Goal: Complete application form

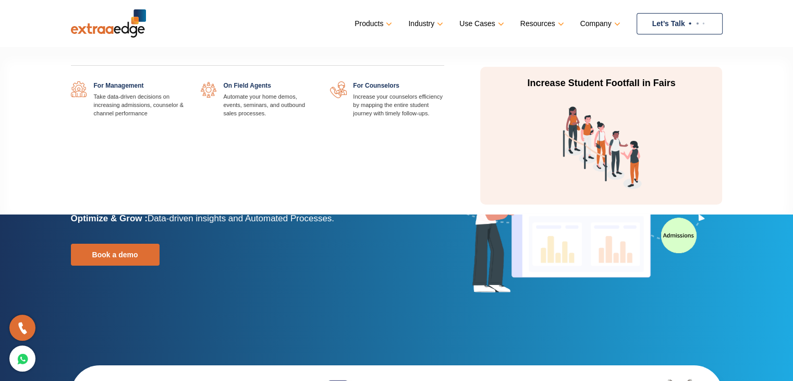
click at [494, 21] on link "Use Cases" at bounding box center [480, 23] width 42 height 15
drag, startPoint x: 472, startPoint y: 26, endPoint x: 488, endPoint y: 19, distance: 17.0
click at [472, 26] on link "Use Cases" at bounding box center [480, 23] width 42 height 15
click at [497, 25] on link "Use Cases" at bounding box center [480, 23] width 42 height 15
click at [497, 22] on link "Use Cases" at bounding box center [480, 23] width 42 height 15
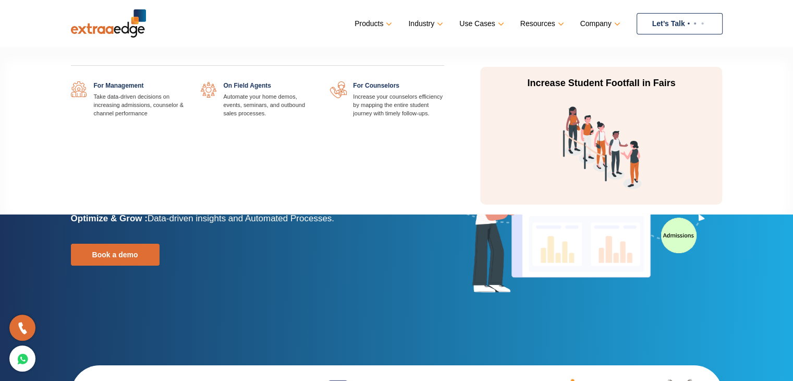
click at [497, 22] on link "Use Cases" at bounding box center [480, 23] width 42 height 15
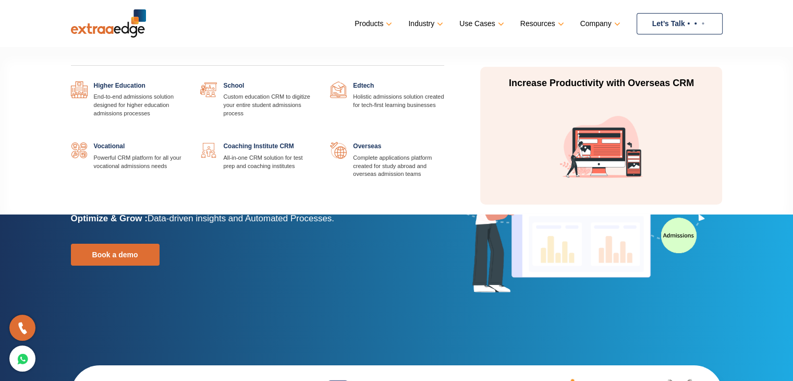
click at [425, 19] on link "Industry" at bounding box center [424, 23] width 33 height 15
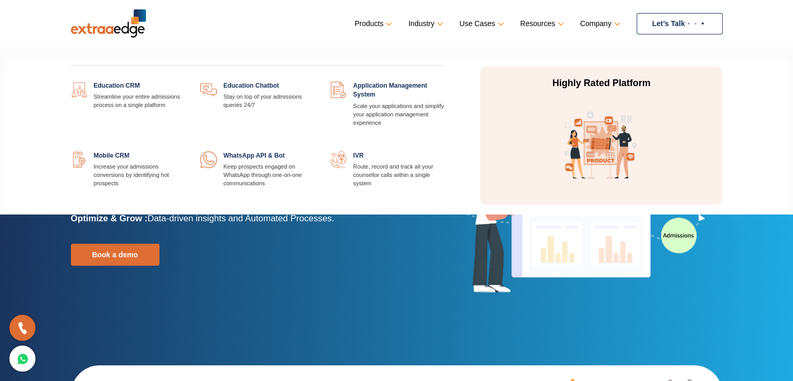
click at [379, 24] on link "Products" at bounding box center [371, 23] width 35 height 15
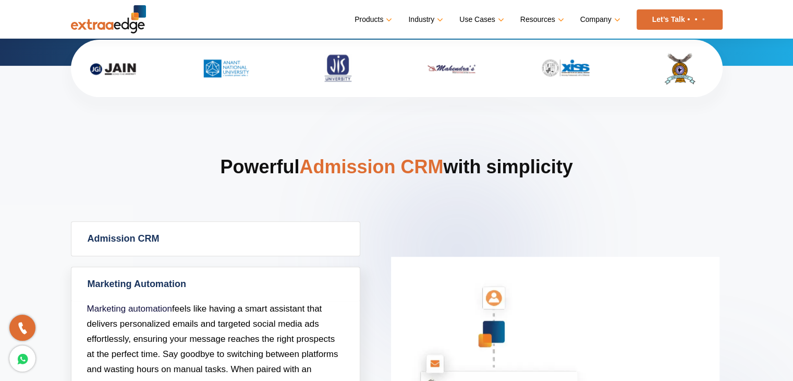
scroll to position [261, 0]
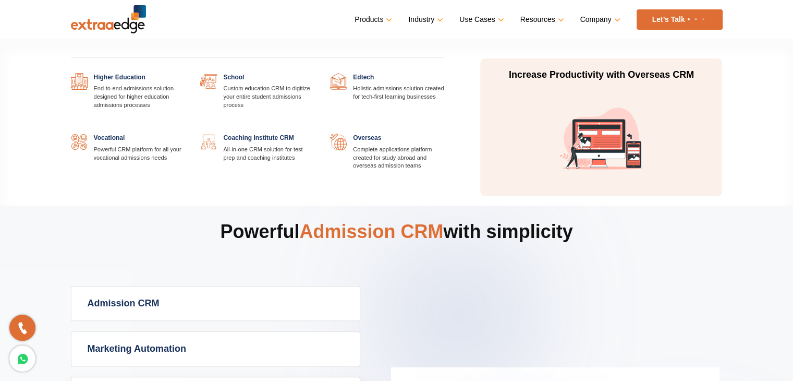
click at [314, 133] on link at bounding box center [314, 133] width 0 height 0
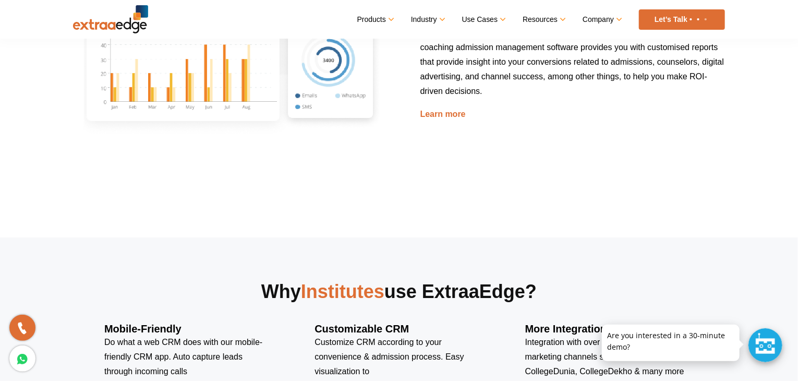
scroll to position [1772, 0]
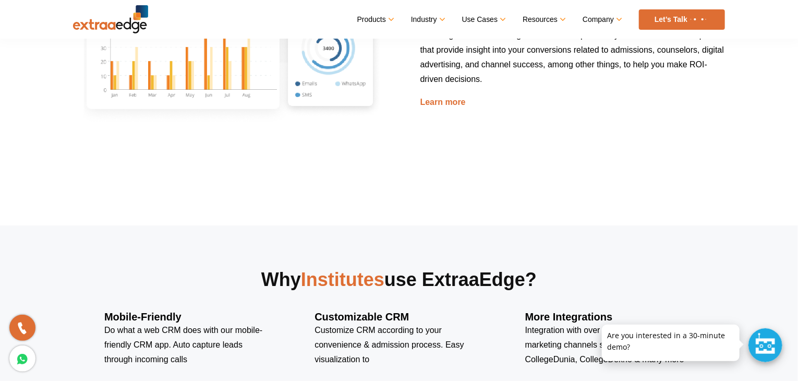
click at [762, 343] on div at bounding box center [765, 345] width 34 height 34
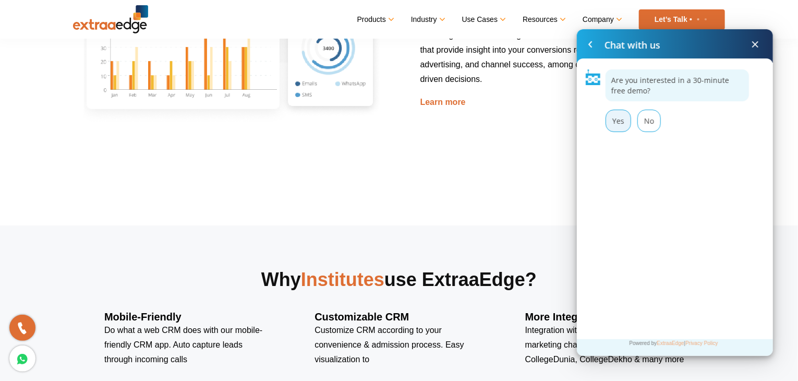
click at [618, 117] on div "Yes" at bounding box center [618, 120] width 26 height 22
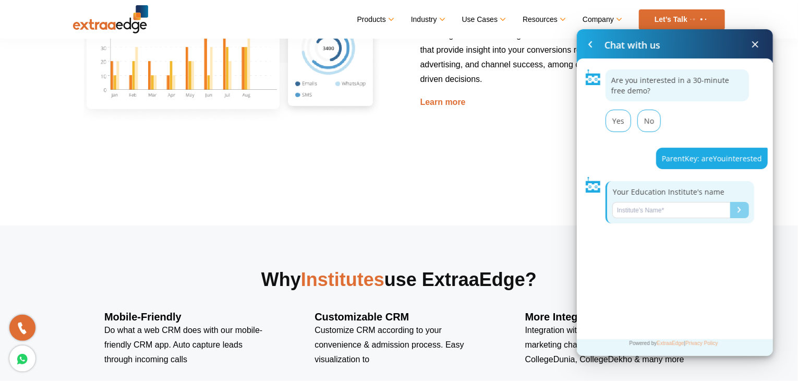
click at [676, 205] on input "Name*" at bounding box center [671, 210] width 118 height 16
type input "IIB"
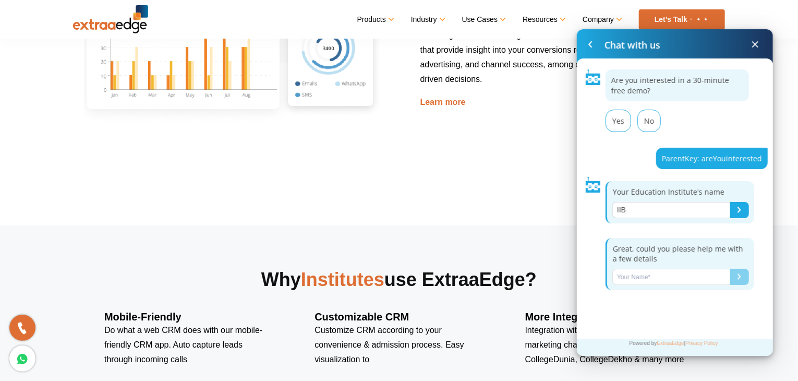
click at [695, 278] on input "Name*" at bounding box center [671, 276] width 118 height 16
type input "[PERSON_NAME]"
click at [731, 272] on button "Submit" at bounding box center [739, 276] width 19 height 16
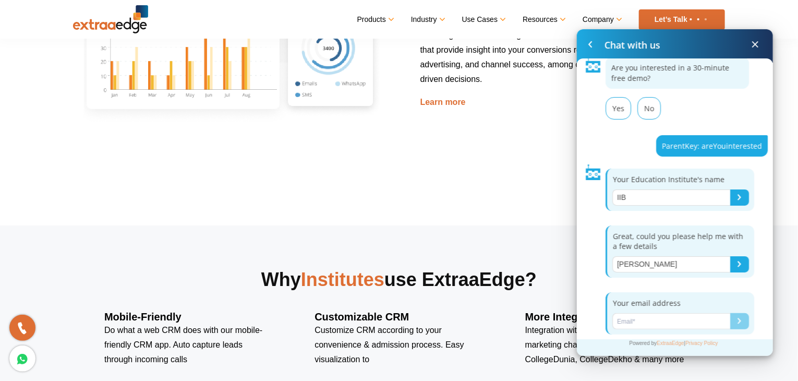
scroll to position [19, 0]
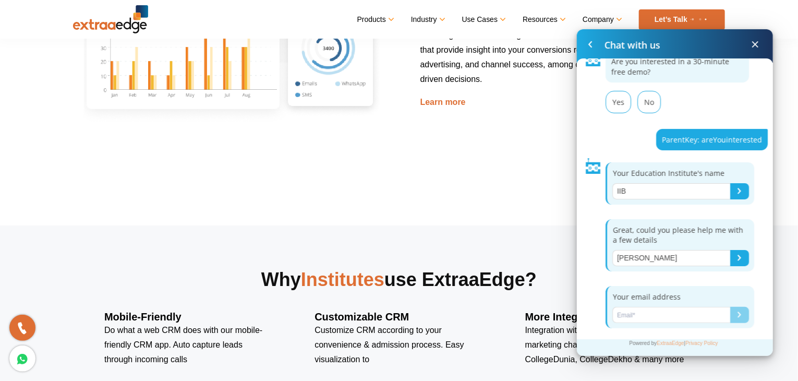
click at [649, 310] on input "Name*" at bounding box center [671, 315] width 118 height 16
type input "[EMAIL_ADDRESS][DOMAIN_NAME]"
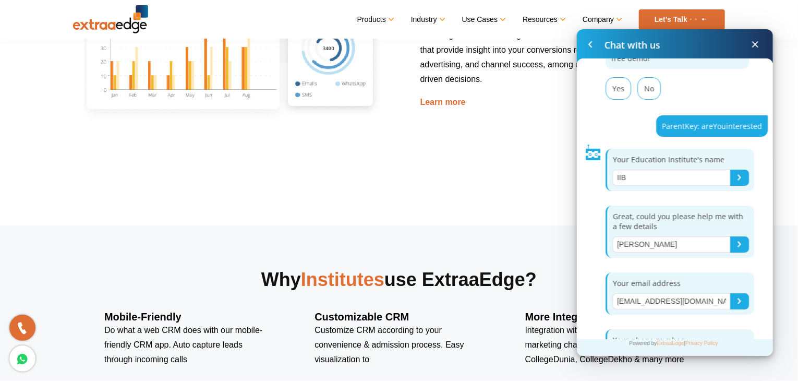
scroll to position [69, 0]
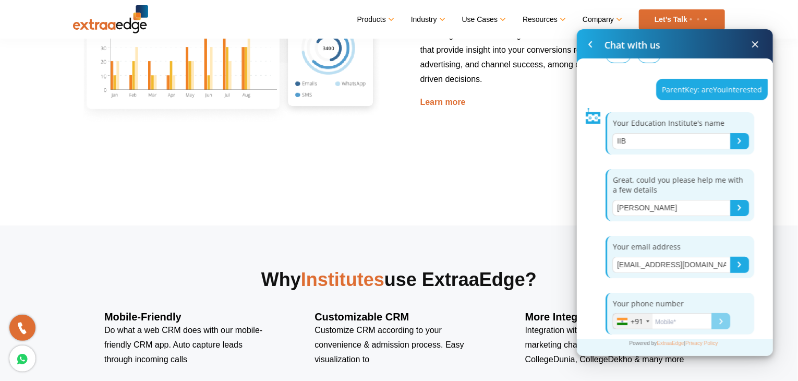
click at [678, 317] on input "Name*" at bounding box center [661, 321] width 99 height 16
type input "7758037171"
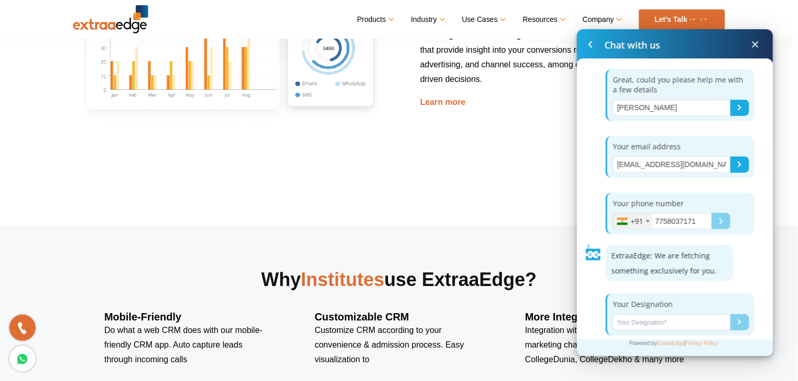
scroll to position [169, 0]
click at [668, 322] on input "Name*" at bounding box center [671, 321] width 118 height 16
type input "Chief Operations Officer"
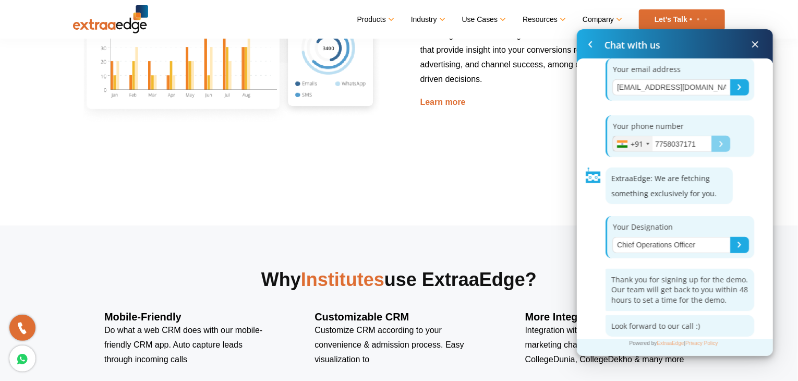
scroll to position [248, 0]
click at [753, 46] on span at bounding box center [755, 44] width 13 height 13
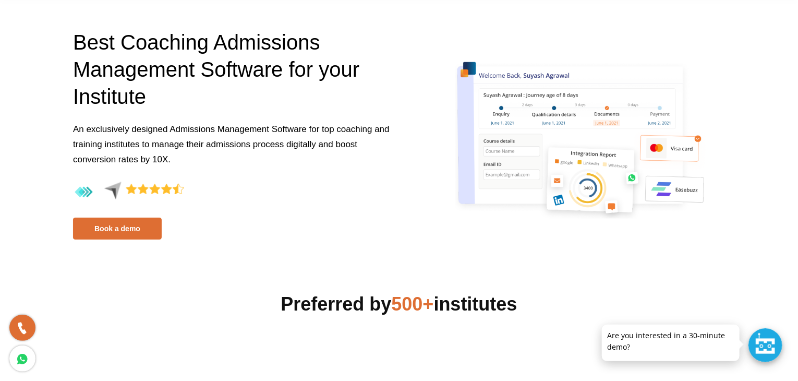
scroll to position [0, 0]
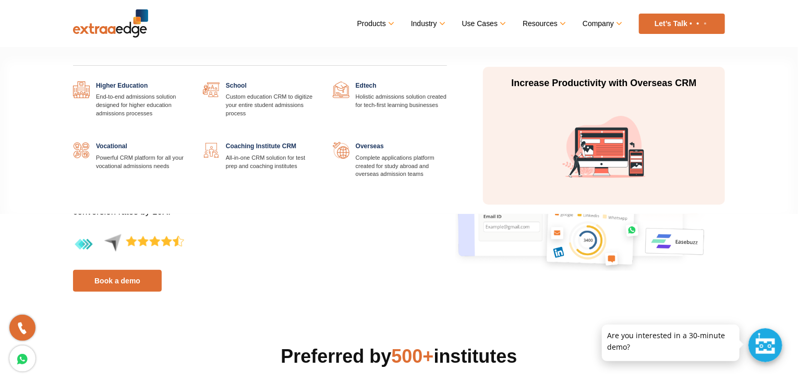
click at [444, 23] on link "Industry" at bounding box center [427, 23] width 33 height 15
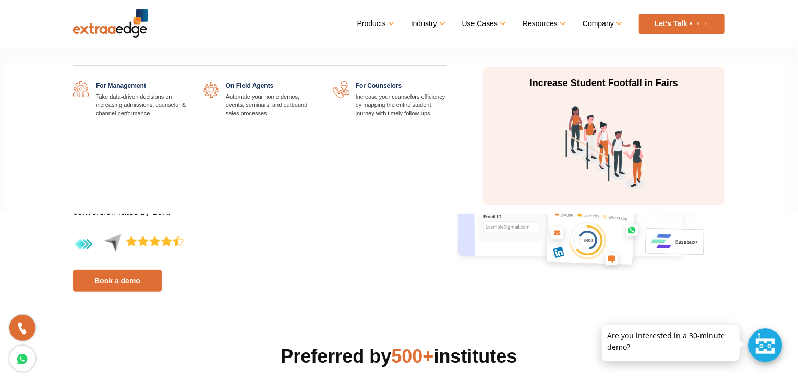
click at [495, 23] on link "Use Cases" at bounding box center [483, 23] width 42 height 15
